Goal: Obtain resource: Download file/media

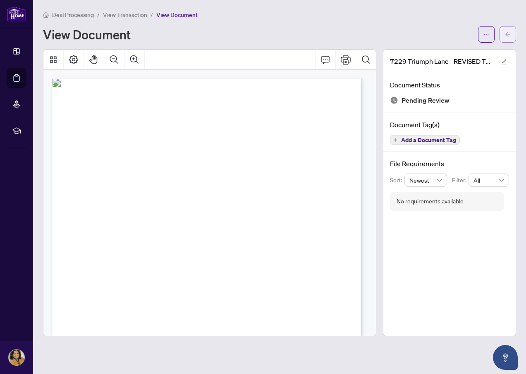
click at [510, 36] on icon "arrow-left" at bounding box center [508, 34] width 6 height 6
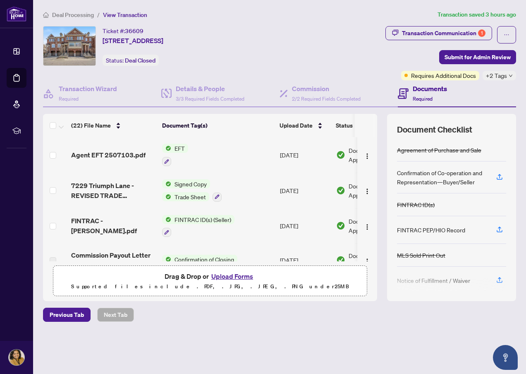
click at [65, 15] on span "Deal Processing" at bounding box center [73, 14] width 42 height 7
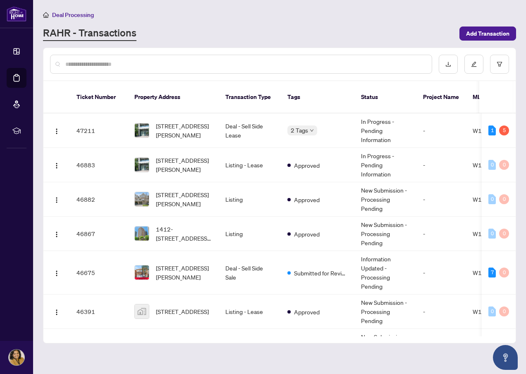
click at [106, 62] on input "text" at bounding box center [245, 64] width 360 height 9
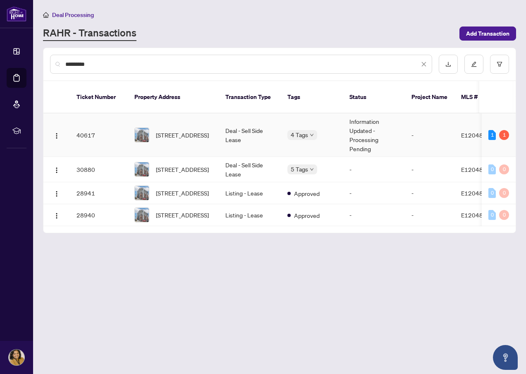
type input "*********"
click at [188, 130] on span "[STREET_ADDRESS]" at bounding box center [182, 134] width 53 height 9
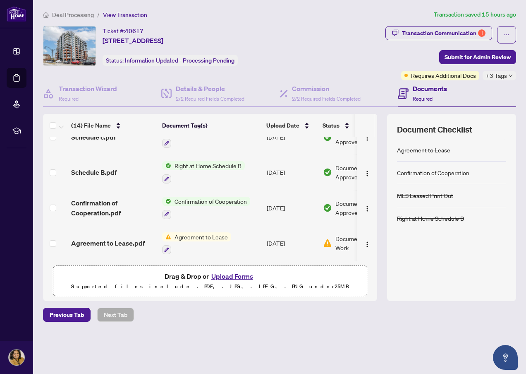
scroll to position [366, 0]
click at [114, 243] on span "Agreement to Lease.pdf" at bounding box center [108, 243] width 74 height 10
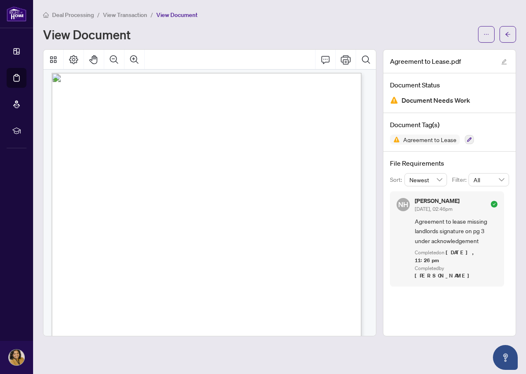
scroll to position [910, 0]
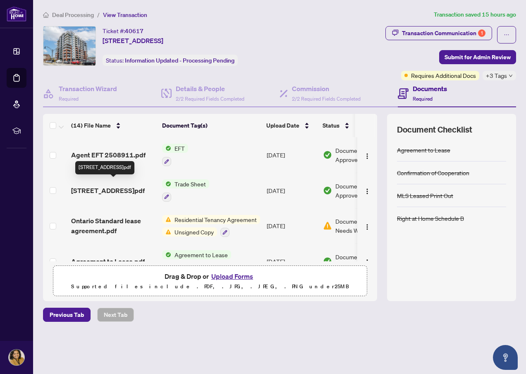
scroll to position [41, 0]
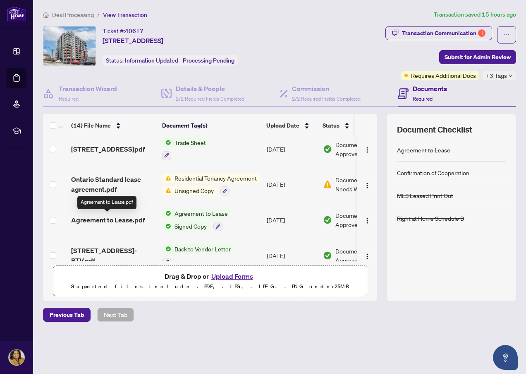
click at [112, 221] on span "Agreement to Lease.pdf" at bounding box center [108, 220] width 74 height 10
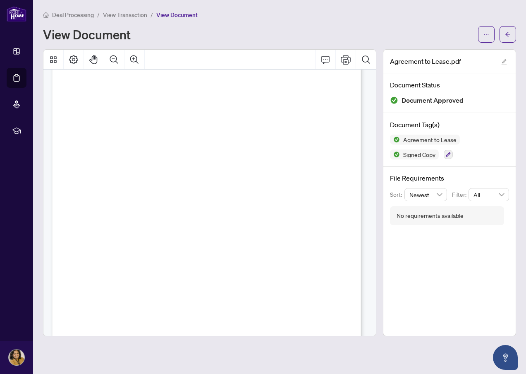
scroll to position [869, 0]
click at [507, 36] on icon "arrow-left" at bounding box center [508, 34] width 6 height 6
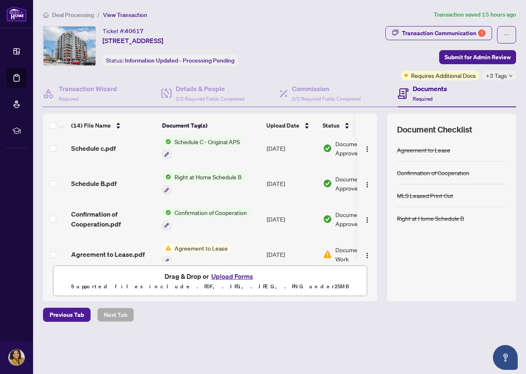
scroll to position [366, 0]
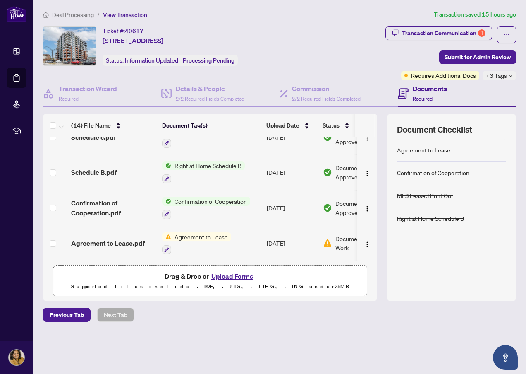
click at [100, 238] on span "Agreement to Lease.pdf" at bounding box center [108, 243] width 74 height 10
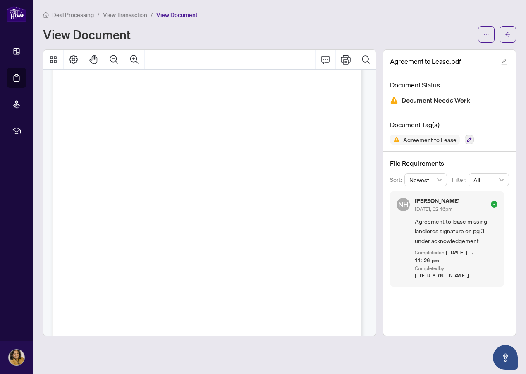
scroll to position [910, 0]
click at [345, 61] on icon "Print" at bounding box center [346, 60] width 10 height 10
